Goal: Transaction & Acquisition: Purchase product/service

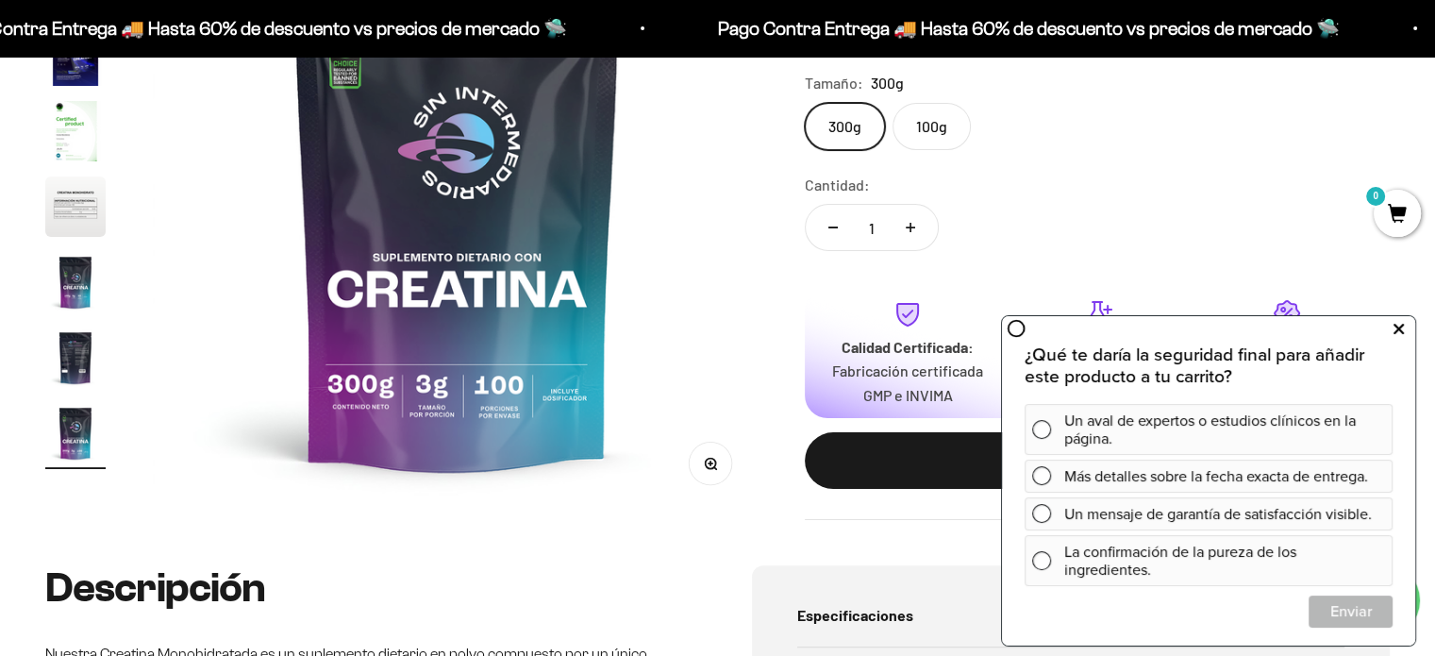
scroll to position [345, 0]
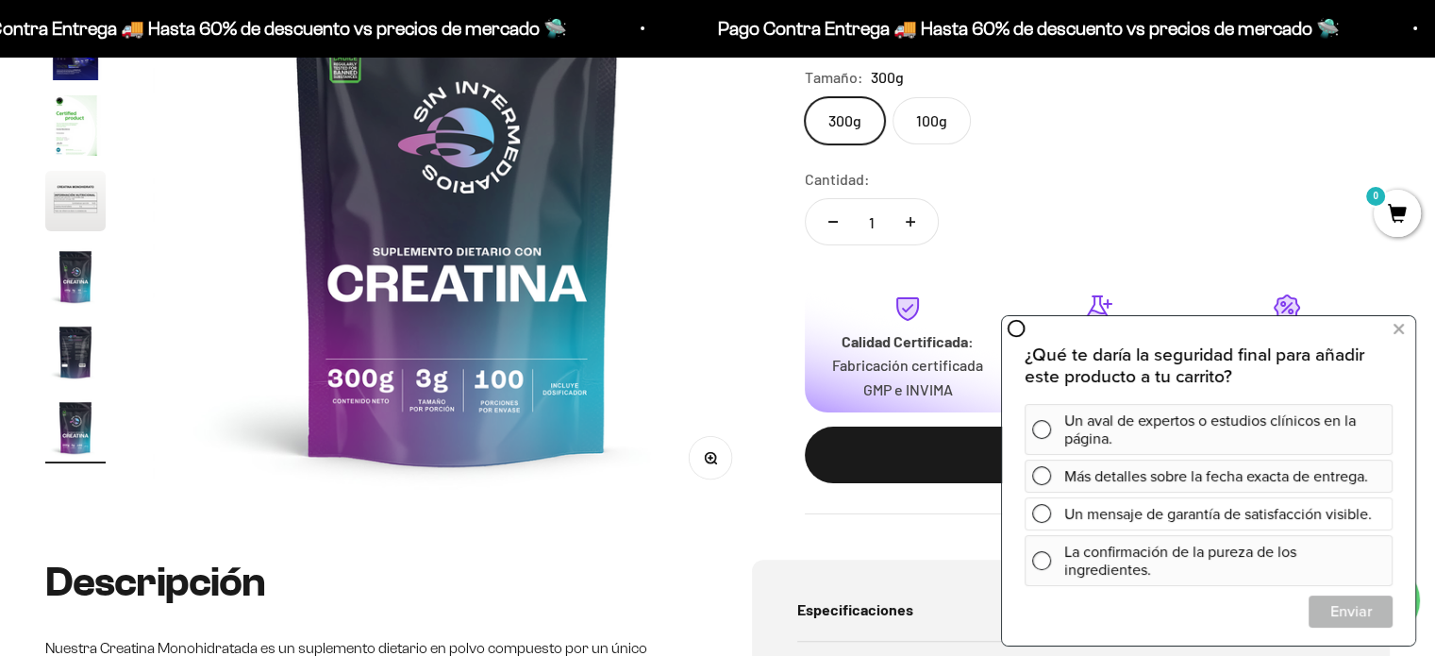
click at [1038, 515] on span at bounding box center [1041, 513] width 19 height 19
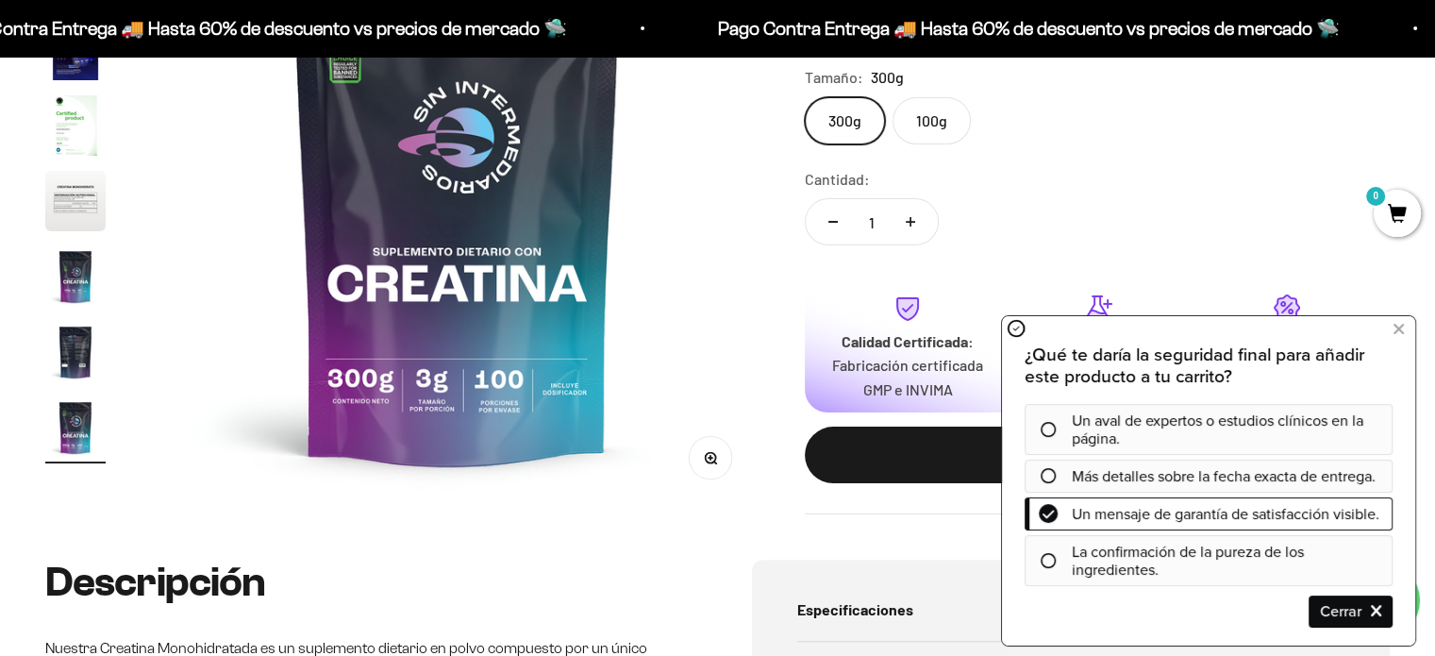
click at [1057, 426] on div at bounding box center [1047, 429] width 47 height 15
click at [1051, 432] on icon at bounding box center [1047, 429] width 15 height 15
click at [1047, 427] on icon at bounding box center [1047, 429] width 15 height 15
click at [1387, 615] on span "Cerrar" at bounding box center [1350, 610] width 82 height 33
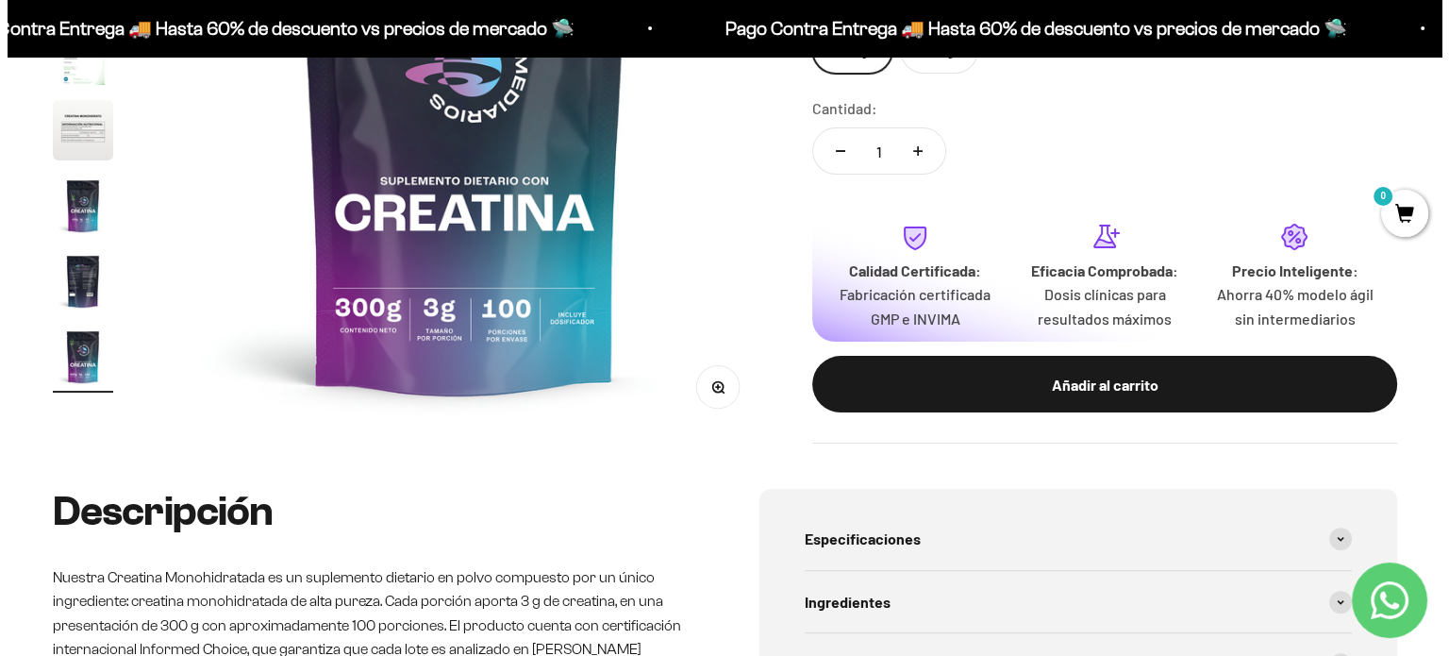
scroll to position [440, 0]
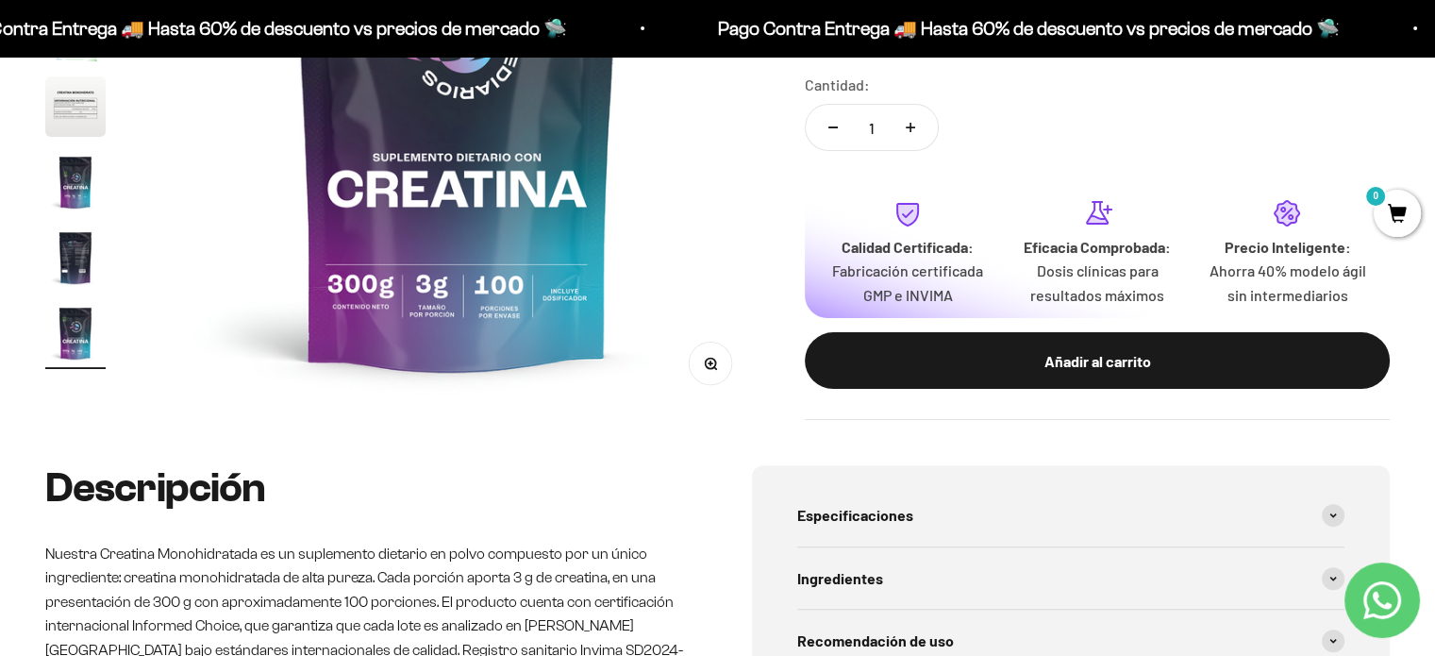
click at [1063, 349] on div "Añadir al carrito" at bounding box center [1096, 361] width 509 height 25
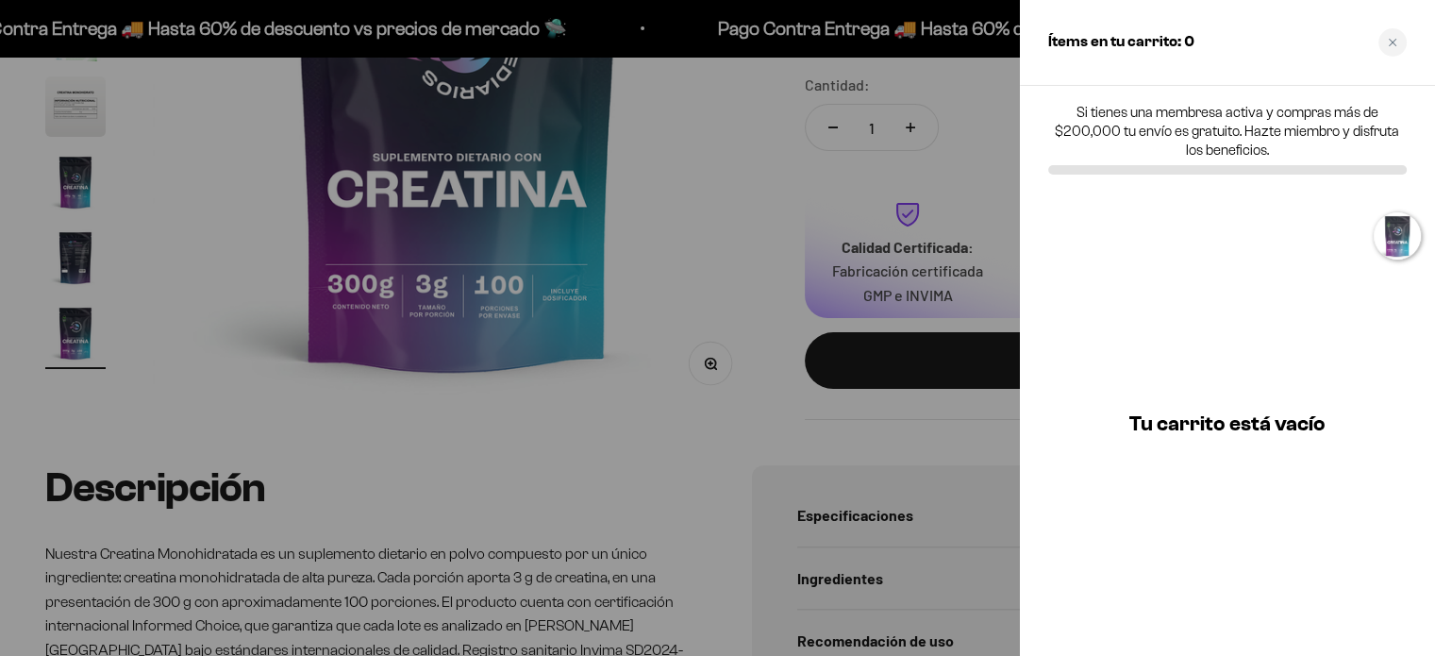
scroll to position [0, 5112]
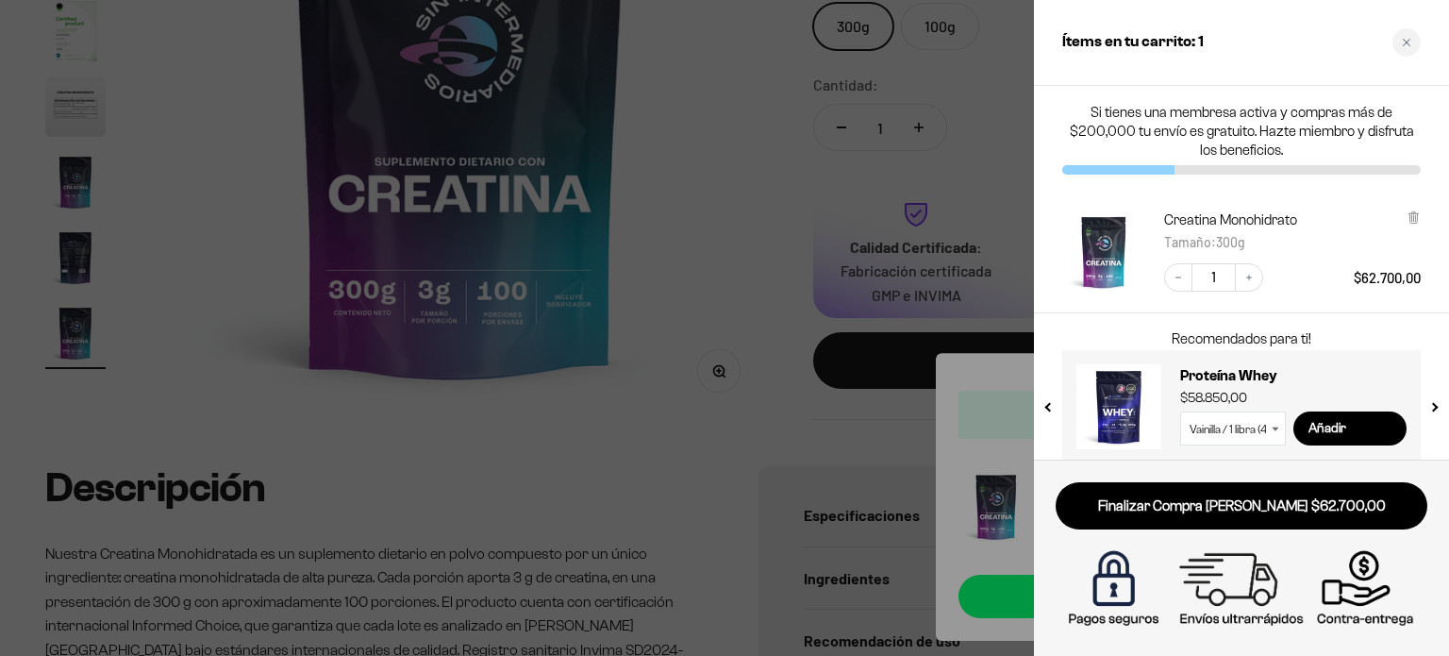
click at [696, 262] on div at bounding box center [724, 328] width 1449 height 656
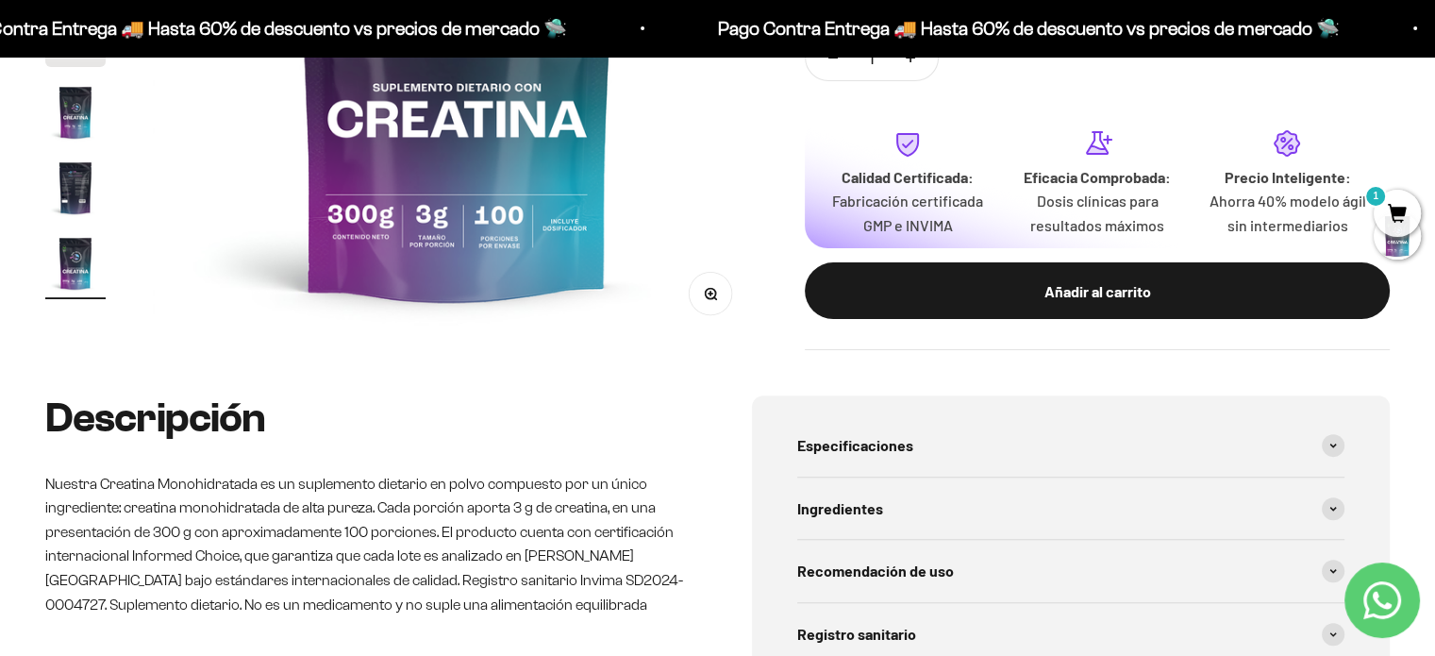
scroll to position [440, 0]
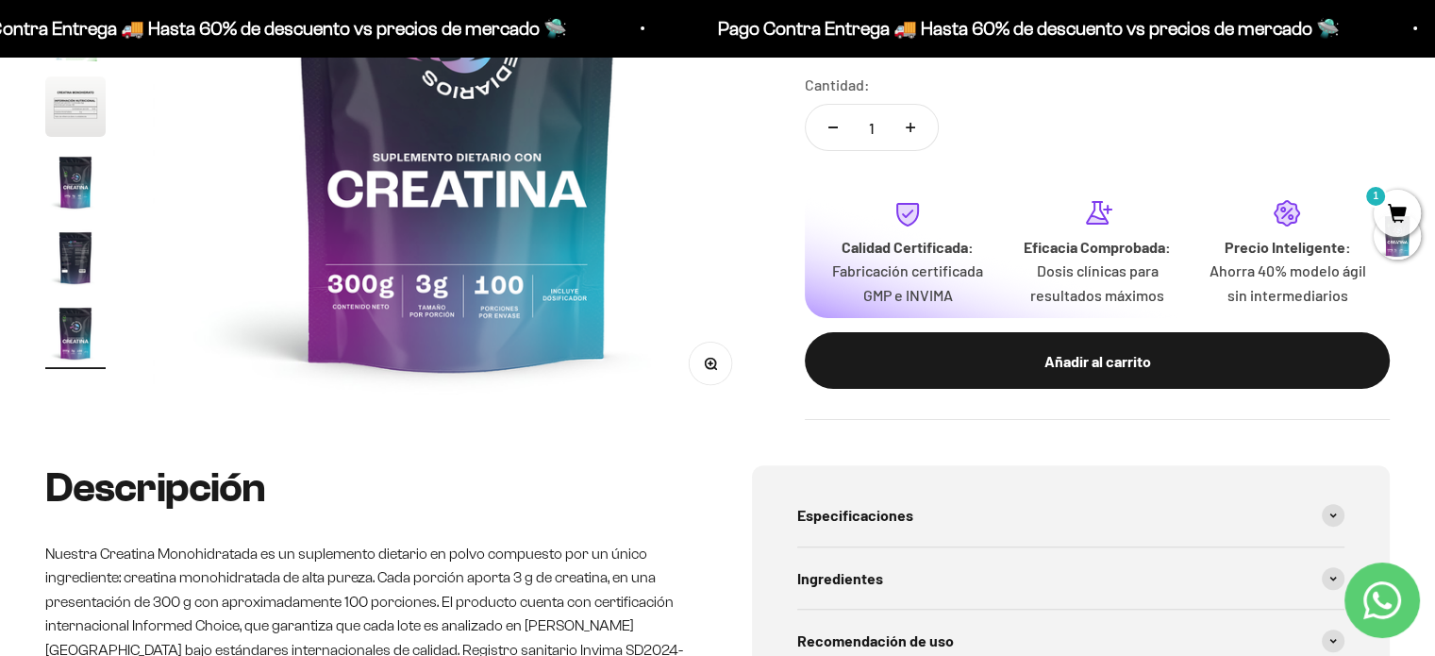
click at [1407, 209] on span "1" at bounding box center [1396, 213] width 47 height 47
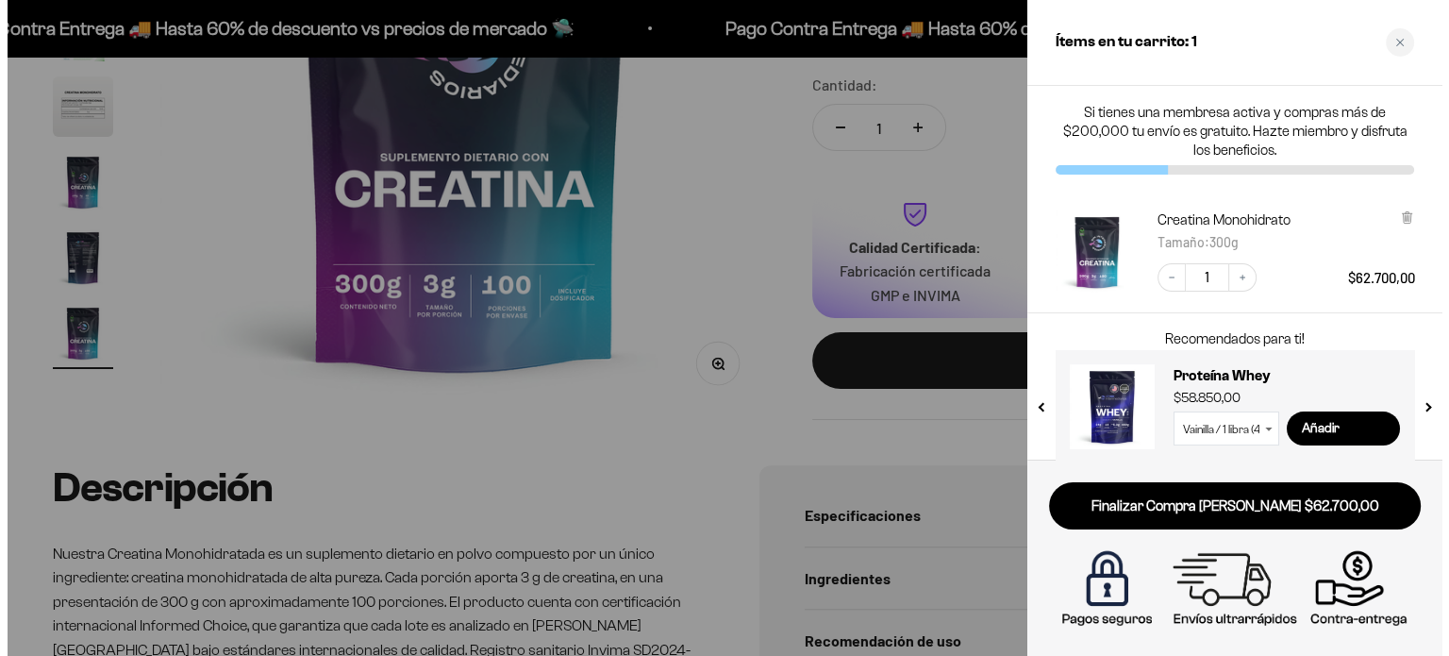
scroll to position [0, 5112]
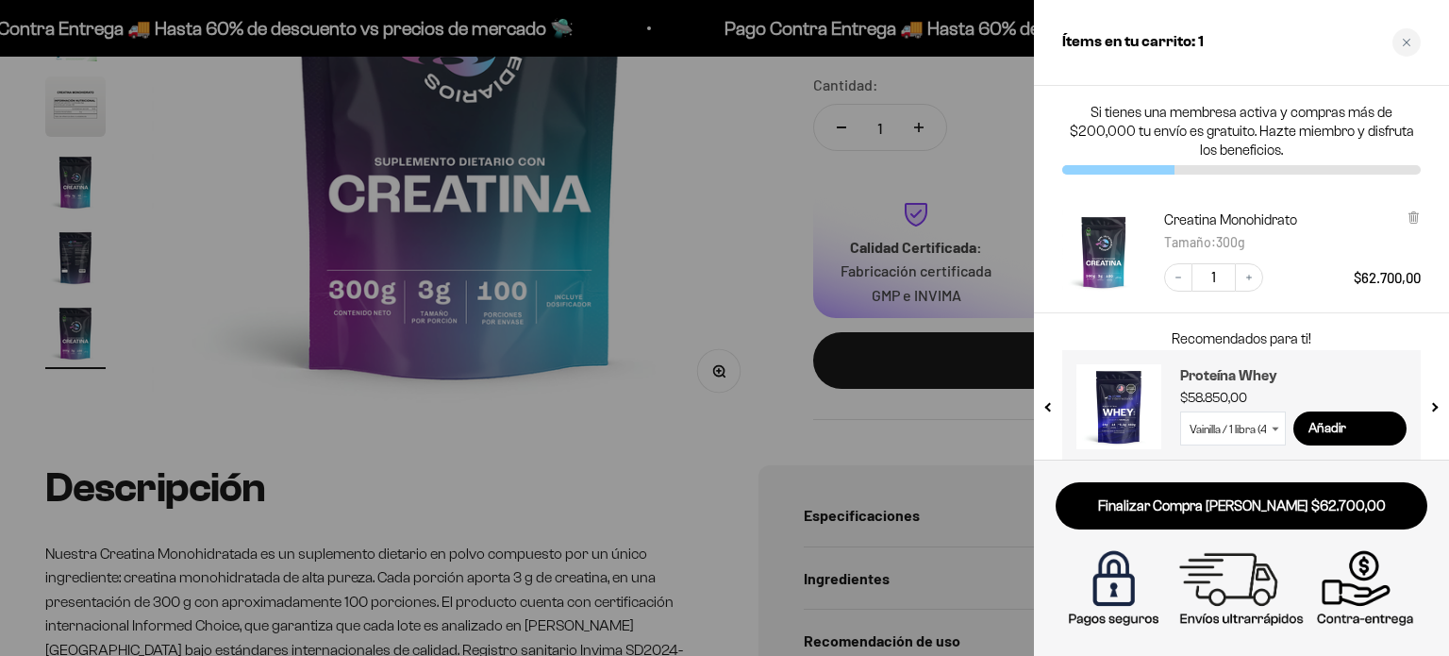
click at [1234, 370] on h3 "Proteína Whey" at bounding box center [1293, 375] width 226 height 23
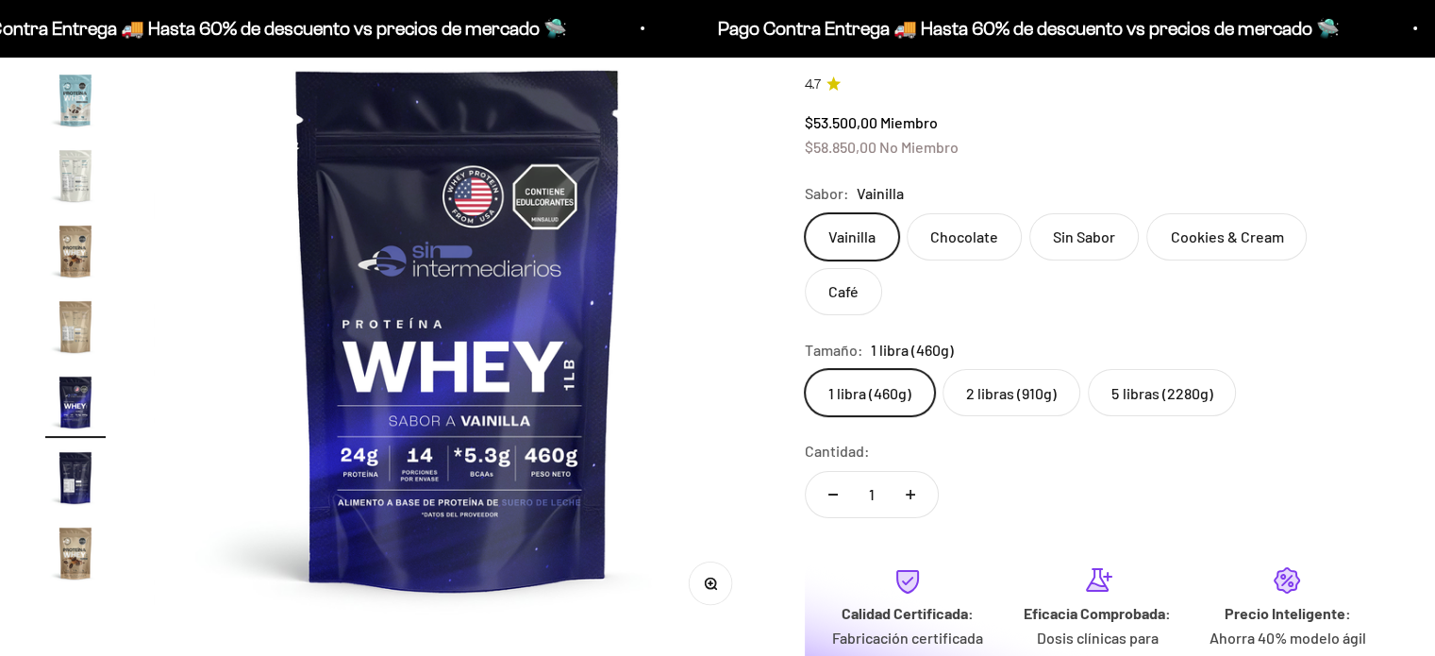
scroll to position [189, 0]
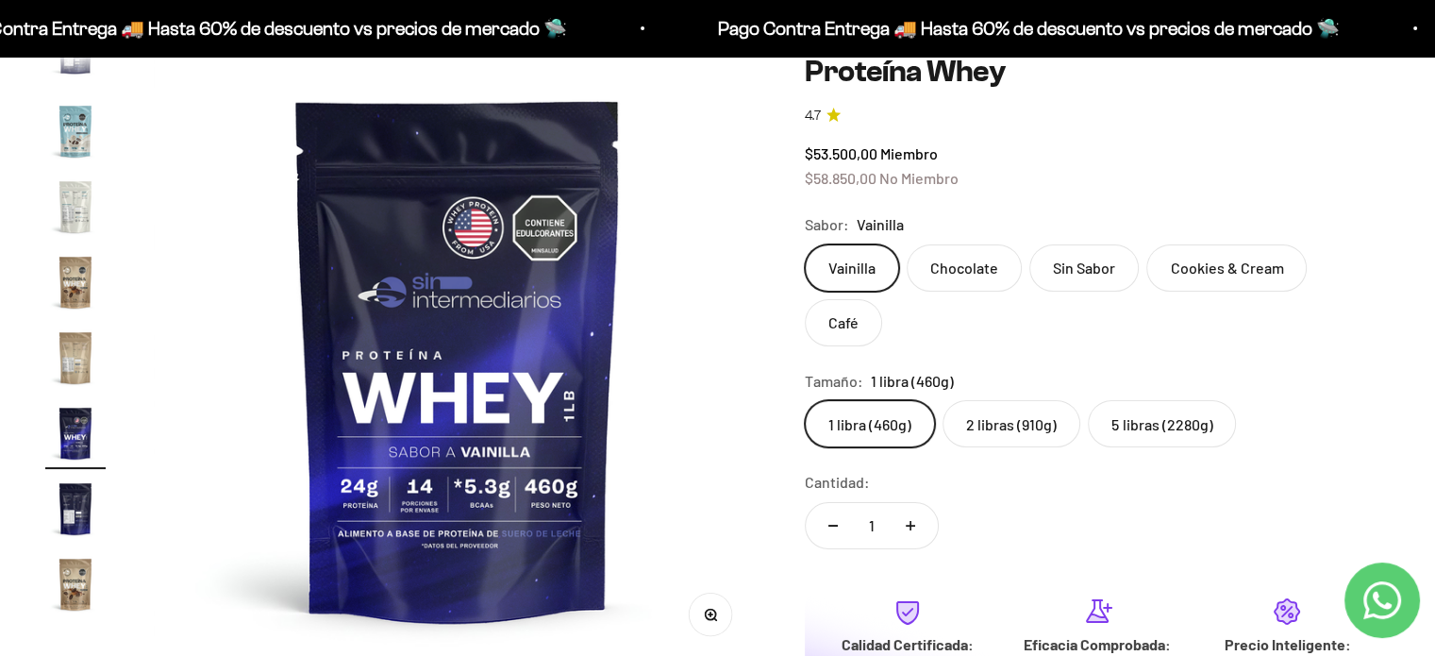
click at [1159, 400] on label "5 libras (2280g)" at bounding box center [1162, 423] width 148 height 47
click at [805, 399] on input "5 libras (2280g)" at bounding box center [804, 399] width 1 height 1
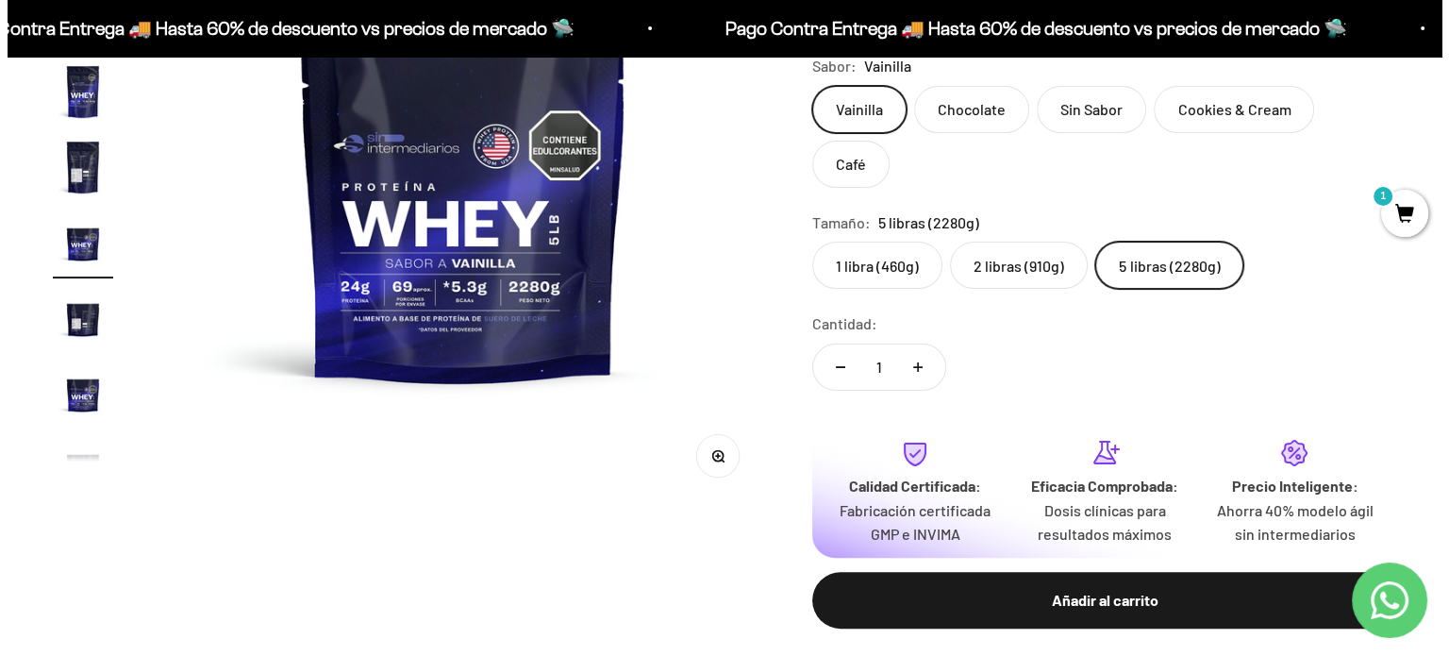
scroll to position [354, 0]
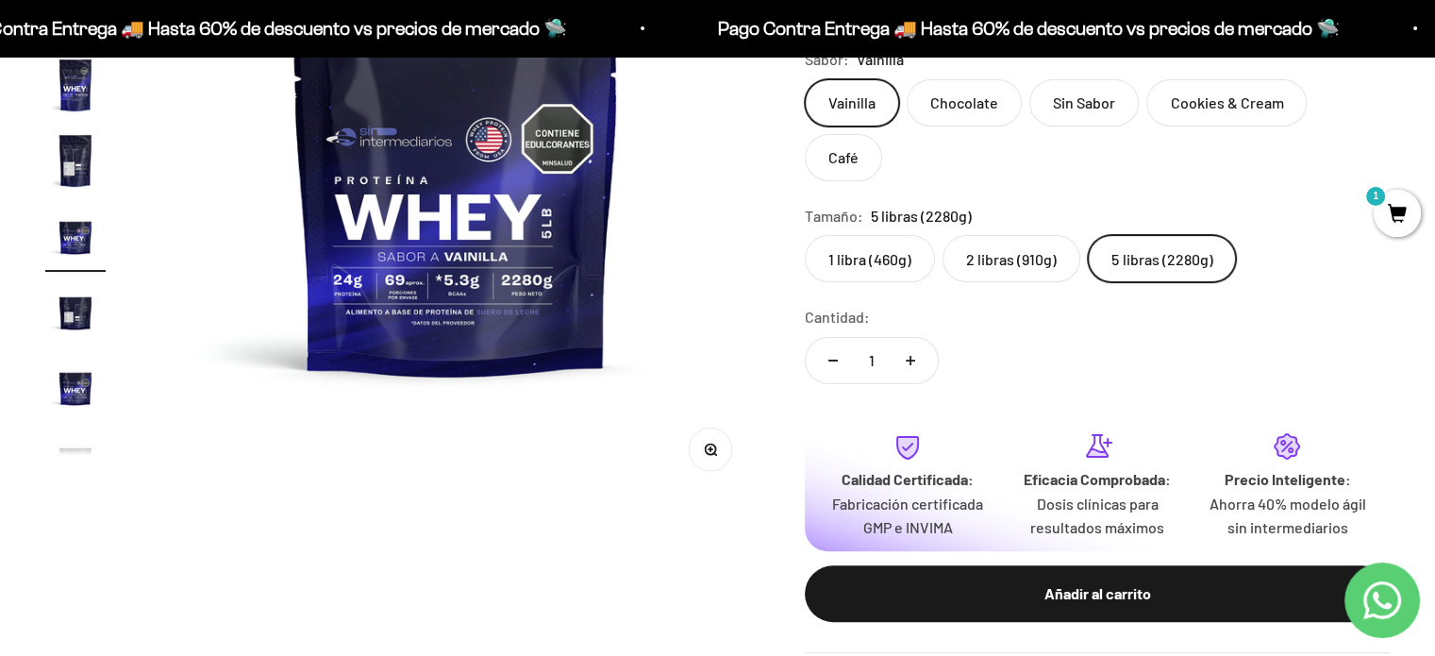
click at [1114, 581] on div "Añadir al carrito" at bounding box center [1096, 593] width 509 height 25
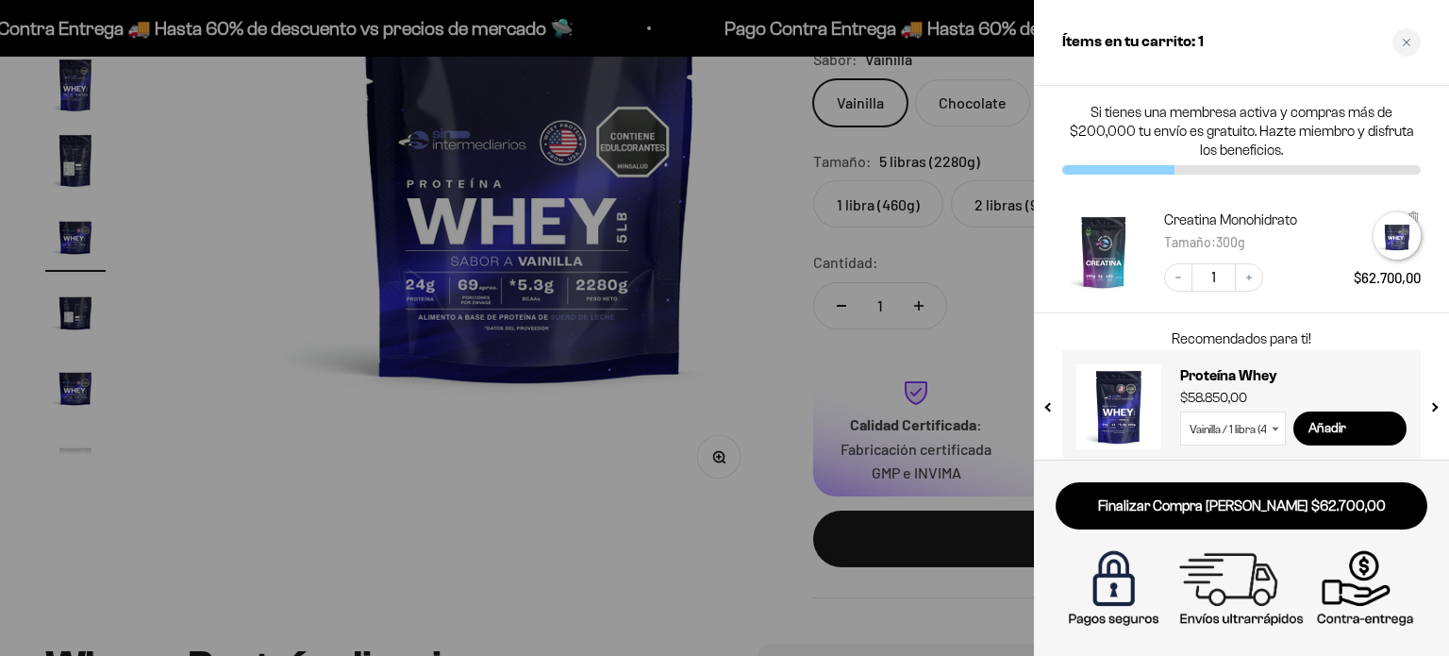
scroll to position [0, 5752]
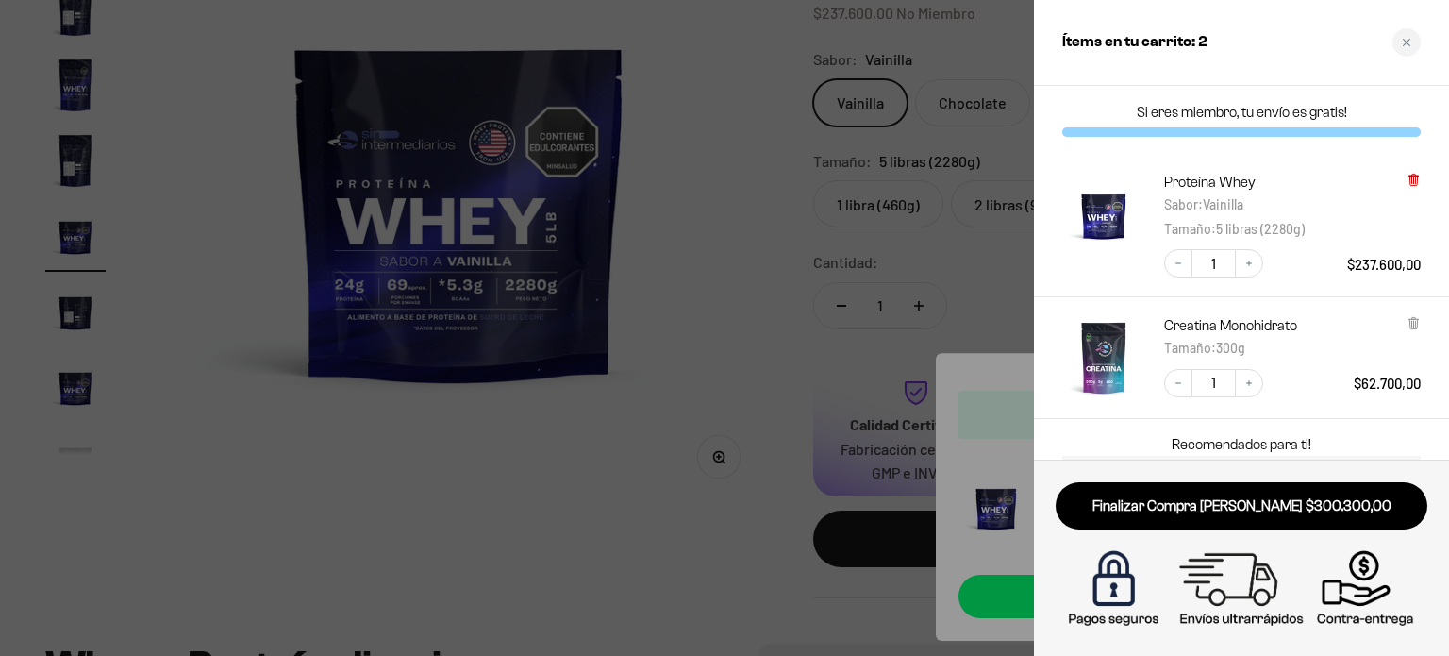
click at [1415, 180] on icon at bounding box center [1413, 178] width 4 height 9
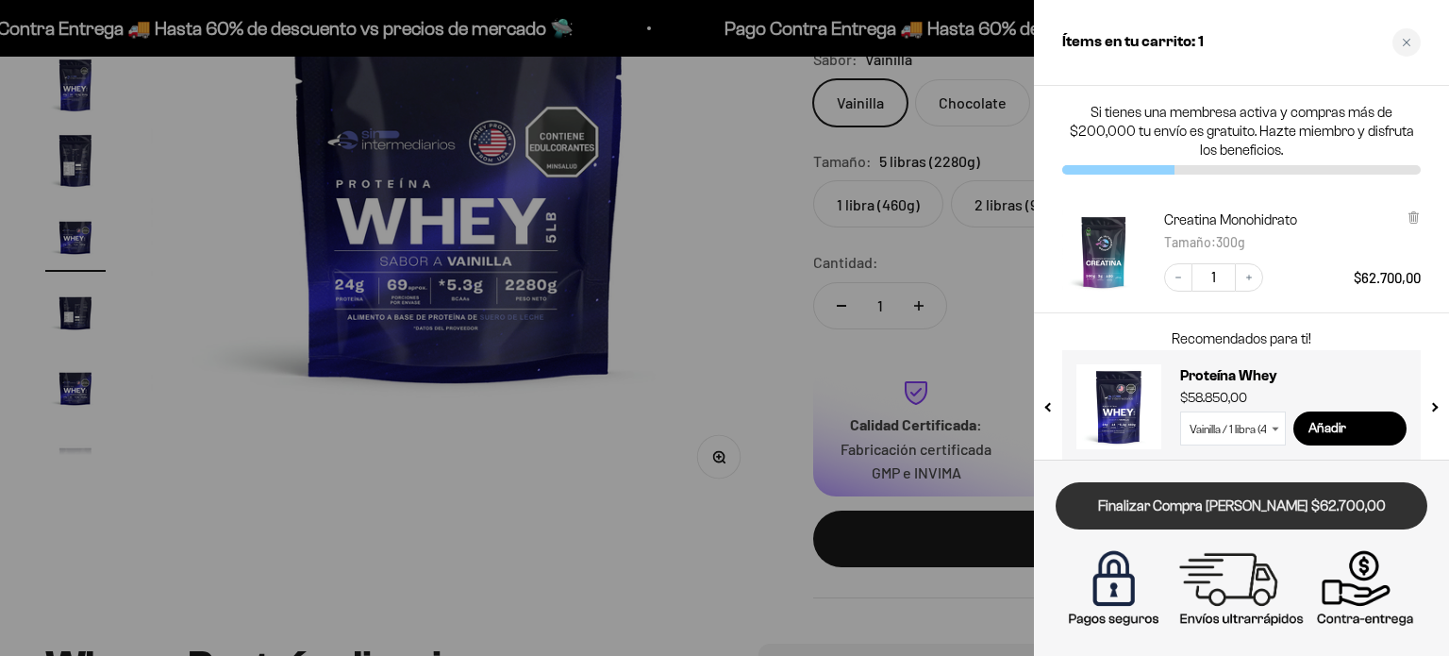
click at [1272, 513] on link "Finalizar Compra [PERSON_NAME] $62.700,00" at bounding box center [1242, 506] width 372 height 48
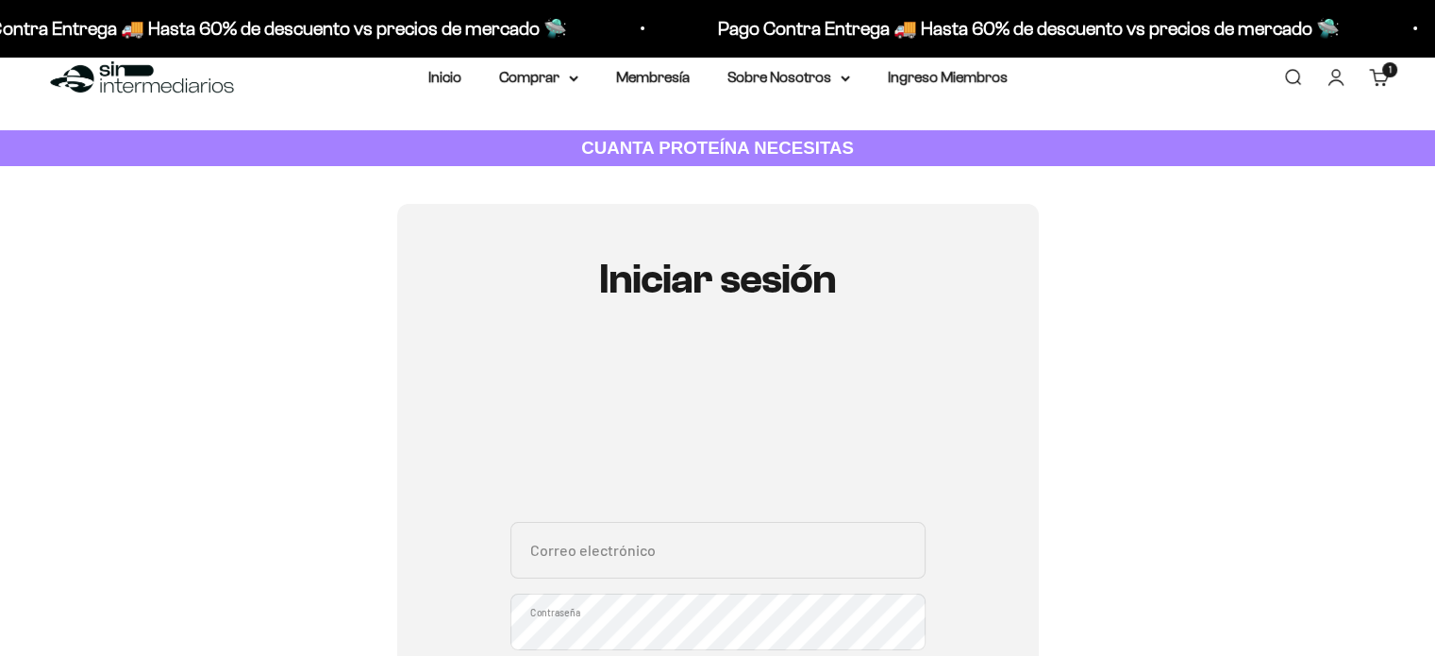
scroll to position [31, 0]
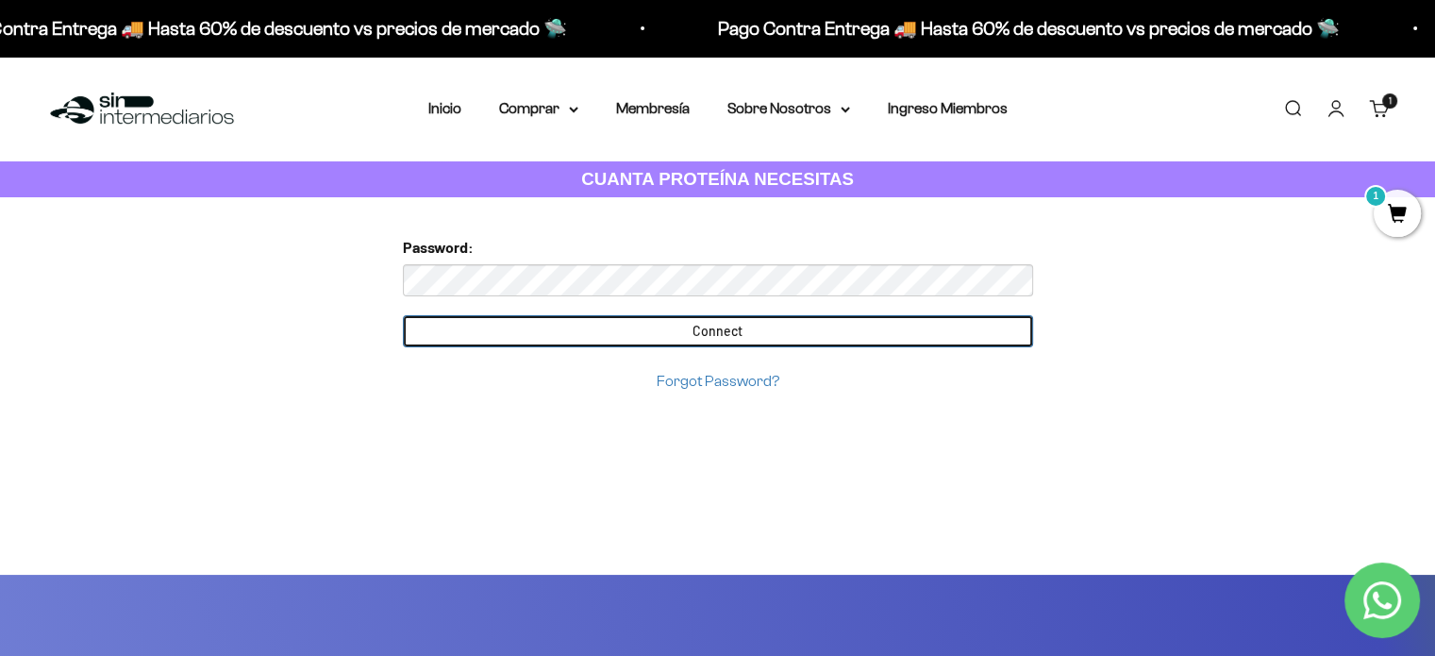
click at [455, 338] on input "Connect" at bounding box center [718, 331] width 630 height 32
